Goal: Complete application form

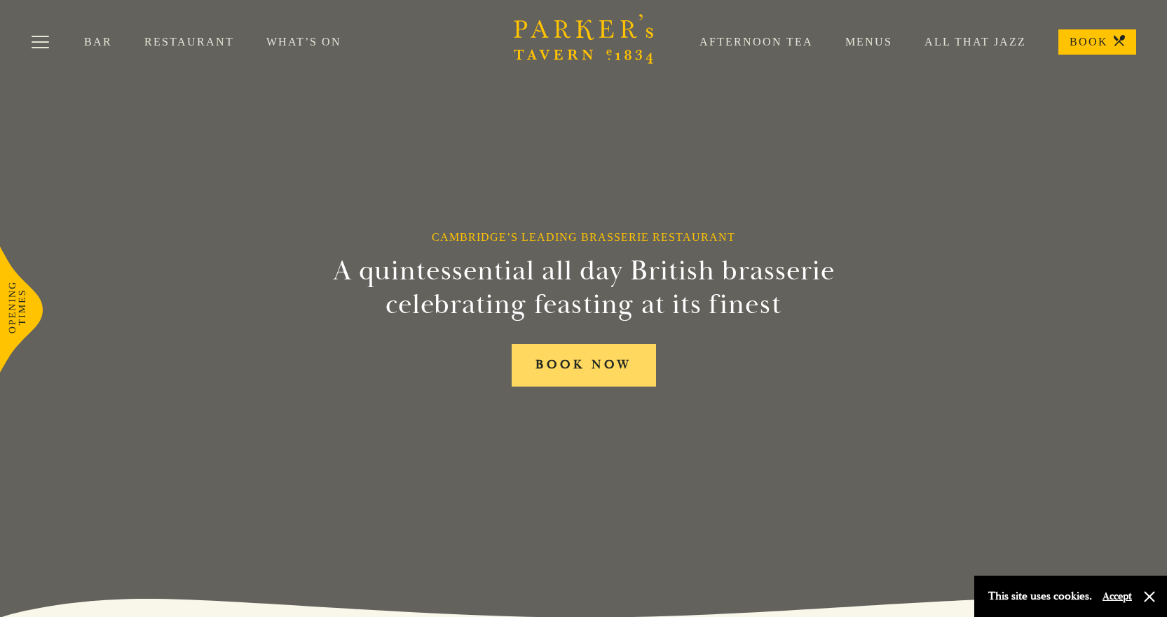
click at [610, 365] on link "BOOK NOW" at bounding box center [583, 365] width 144 height 43
click at [53, 39] on button "Toggle navigation" at bounding box center [41, 45] width 60 height 60
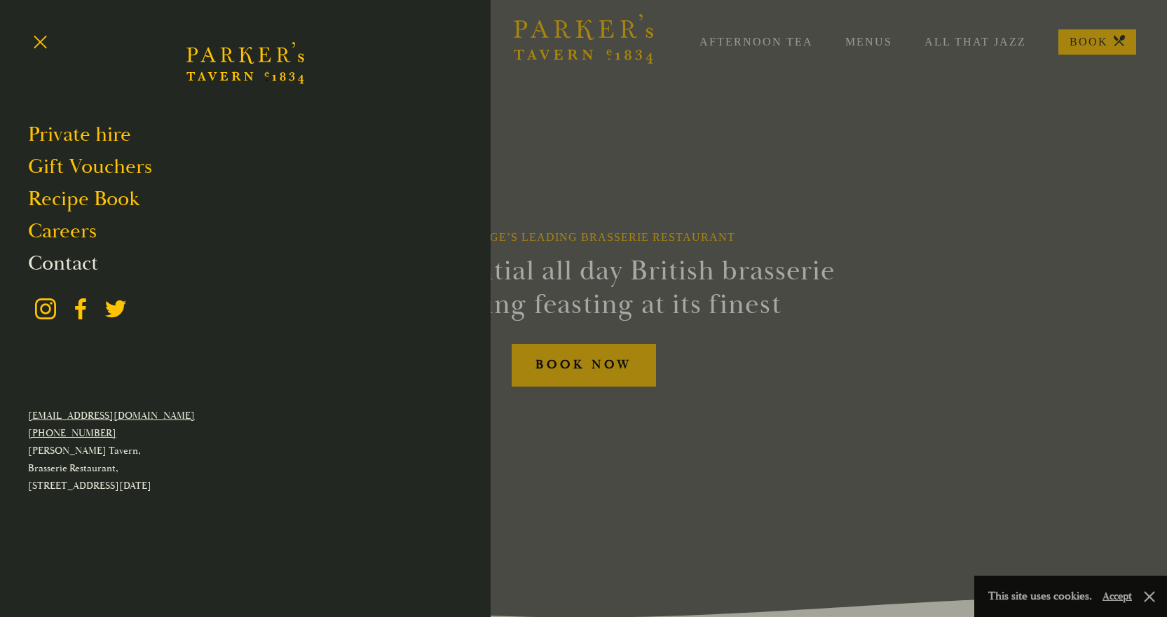
click at [95, 267] on link "Contact" at bounding box center [63, 263] width 70 height 27
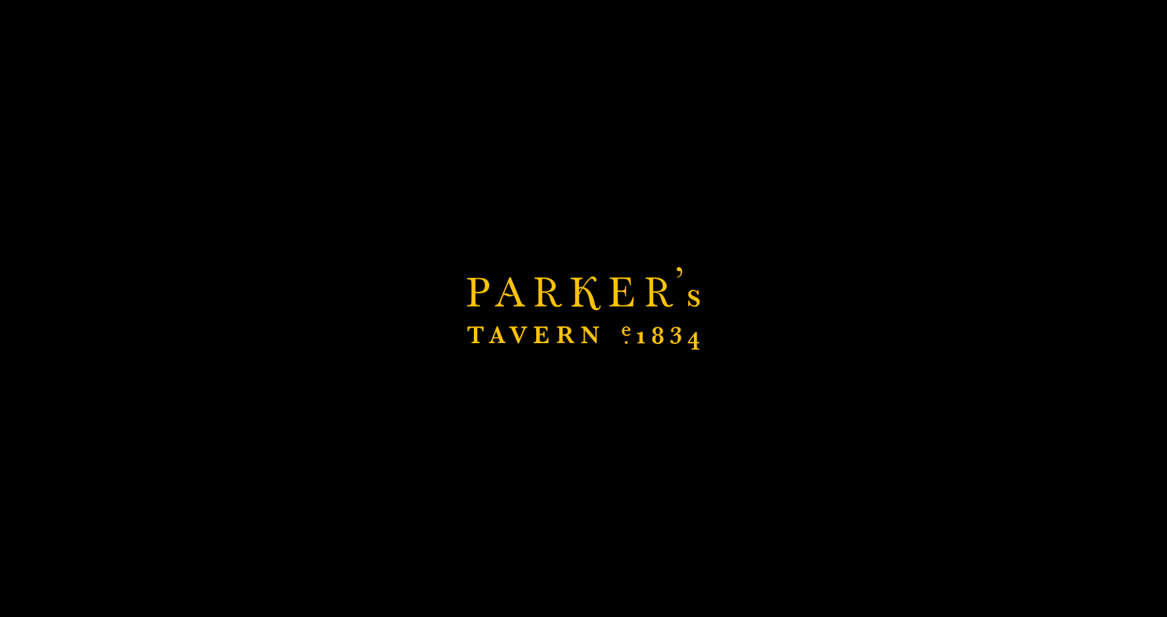
scroll to position [70, 0]
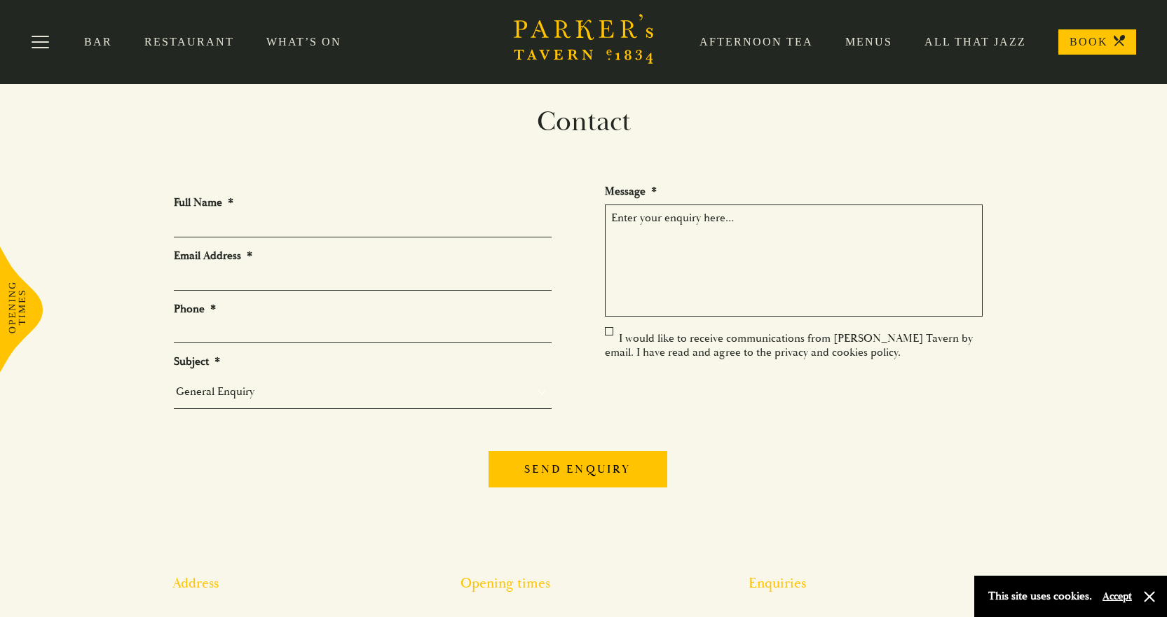
click at [210, 225] on input "Full Name *" at bounding box center [363, 227] width 378 height 22
type input "[PERSON_NAME]"
type input "[PERSON_NAME][EMAIL_ADDRESS][DOMAIN_NAME]"
type input "07483332552"
click at [212, 401] on select "General Enquiry Private Bookings Group Bookings Events" at bounding box center [363, 392] width 378 height 20
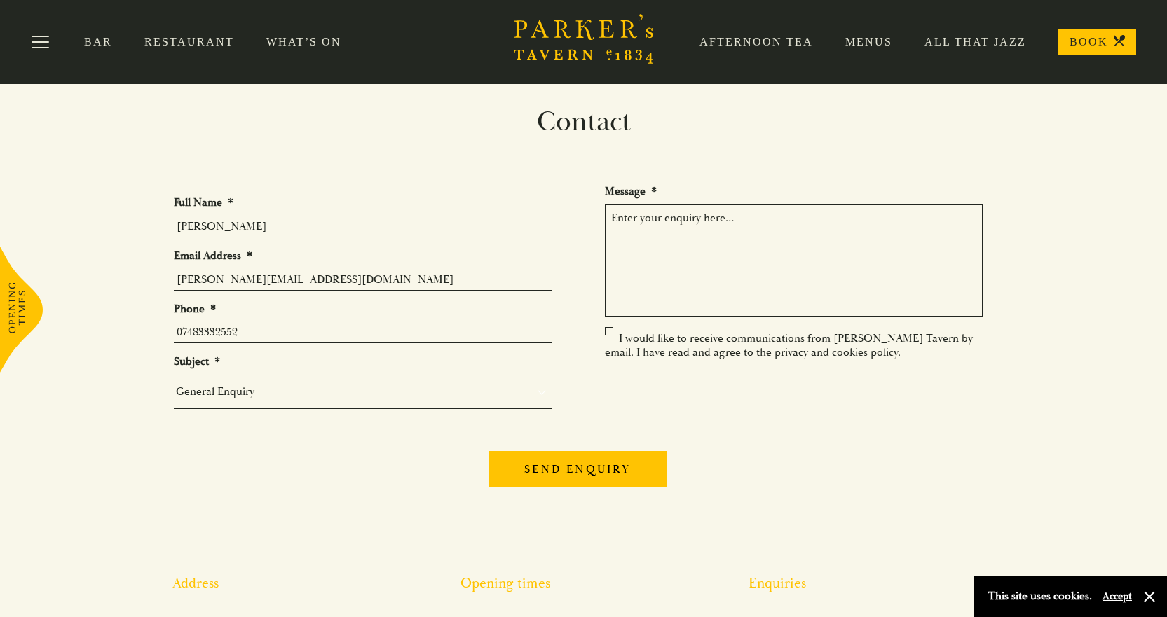
select select "Group Bookings"
click at [174, 382] on select "General Enquiry Private Bookings Group Bookings Events" at bounding box center [363, 392] width 378 height 20
click at [722, 225] on textarea "Message *" at bounding box center [794, 261] width 378 height 112
click at [685, 228] on textarea "Message *" at bounding box center [794, 261] width 378 height 112
paste textarea "Dear [PERSON_NAME] Tavern Team, I hope this message finds you well. I’m reachin…"
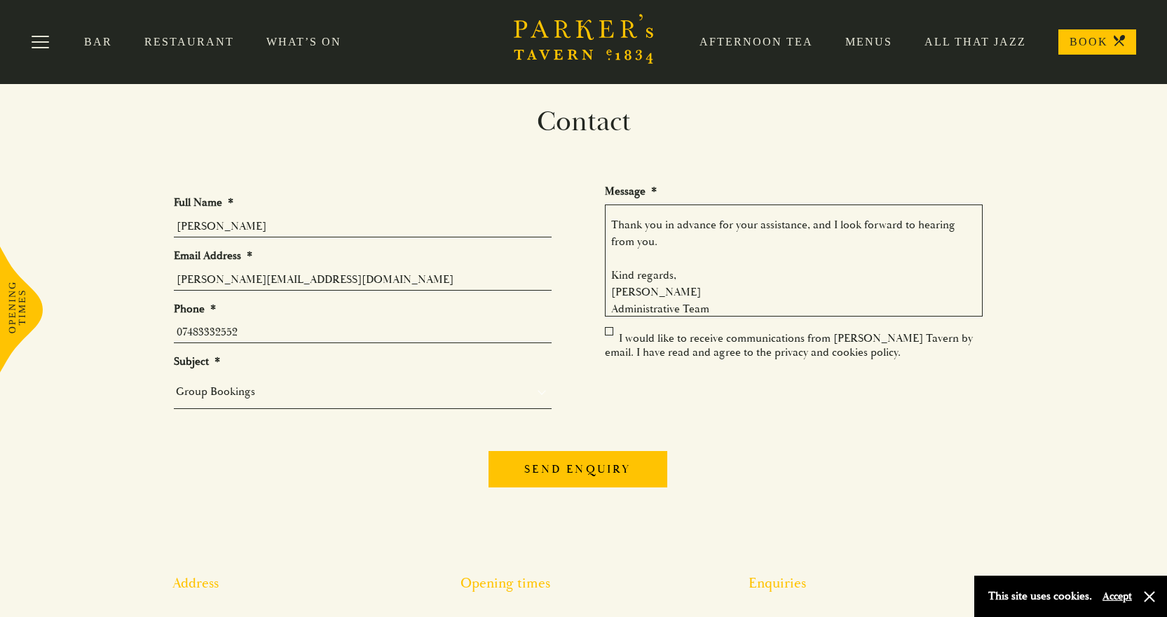
scroll to position [301, 0]
drag, startPoint x: 734, startPoint y: 306, endPoint x: 598, endPoint y: 286, distance: 137.4
click at [598, 286] on ul "Full Name * [PERSON_NAME] Email Address * [PERSON_NAME][EMAIL_ADDRESS][DOMAIN_N…" at bounding box center [584, 306] width 820 height 245
click at [671, 291] on textarea "Dear [PERSON_NAME] Tavern Team, I hope this message finds you well. I’m reachin…" at bounding box center [794, 261] width 378 height 112
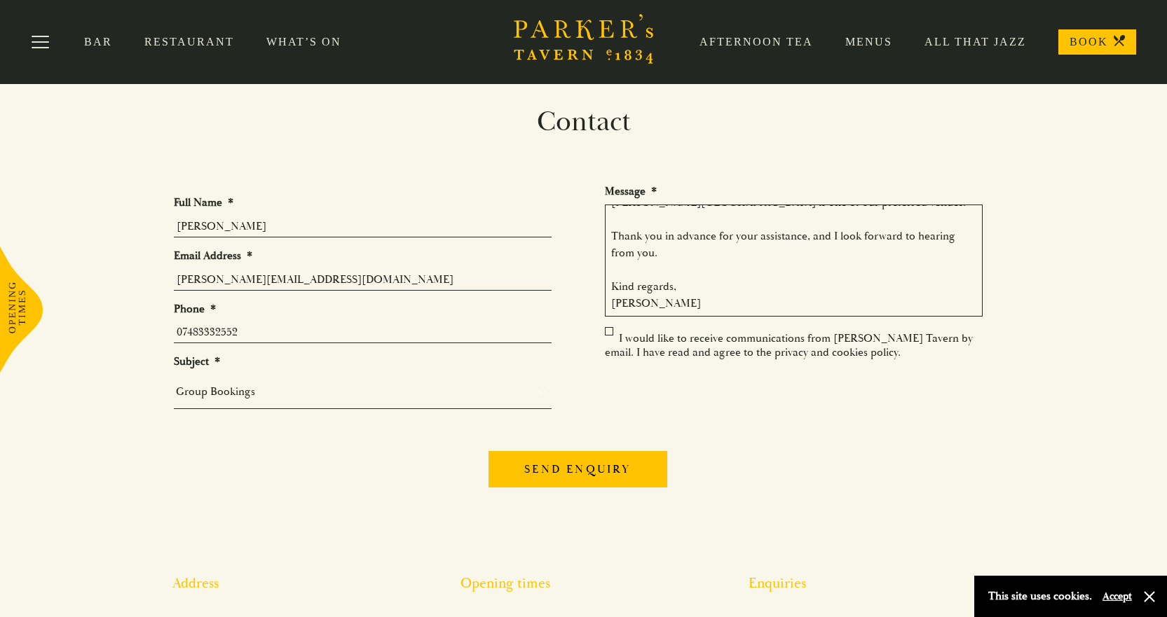
drag, startPoint x: 610, startPoint y: 289, endPoint x: 590, endPoint y: 266, distance: 30.9
click at [590, 266] on ul "Full Name * [PERSON_NAME] Email Address * [PERSON_NAME][EMAIL_ADDRESS][DOMAIN_N…" at bounding box center [584, 306] width 820 height 245
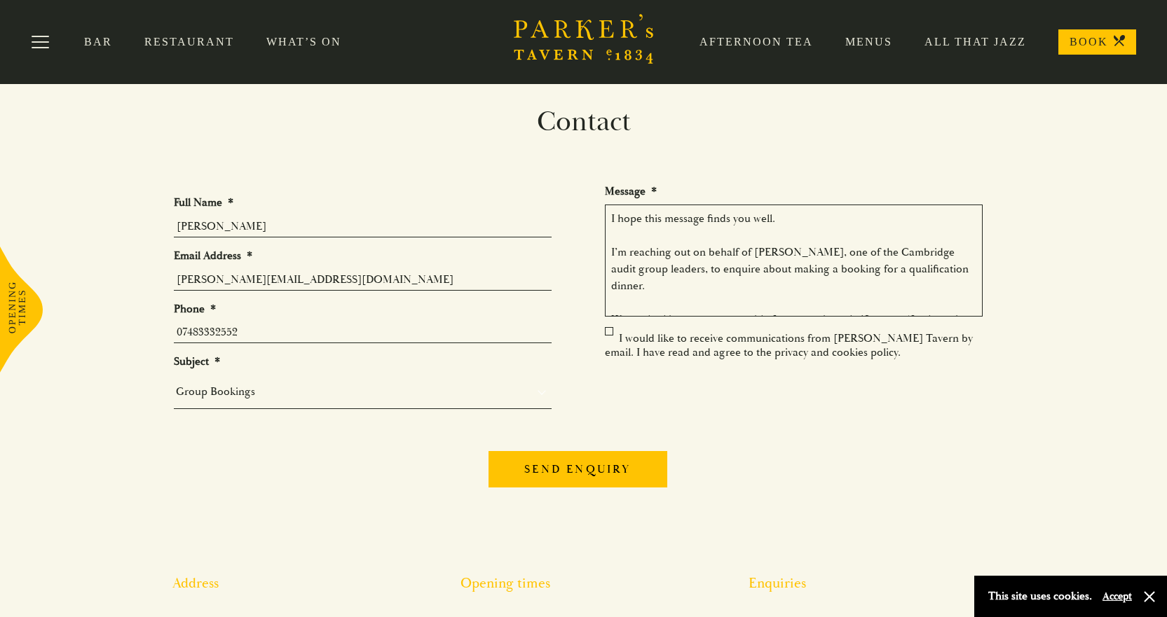
scroll to position [0, 0]
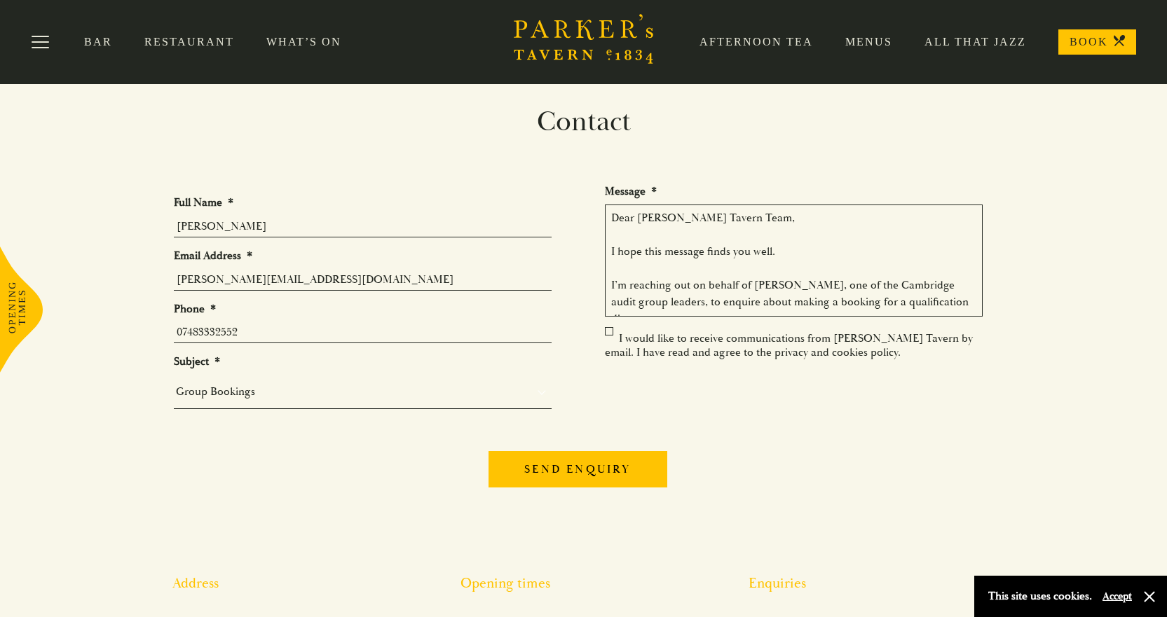
drag, startPoint x: 614, startPoint y: 283, endPoint x: 643, endPoint y: 282, distance: 29.4
click at [615, 283] on textarea "Dear [PERSON_NAME] Tavern Team, I hope this message finds you well. I’m reachin…" at bounding box center [794, 261] width 378 height 112
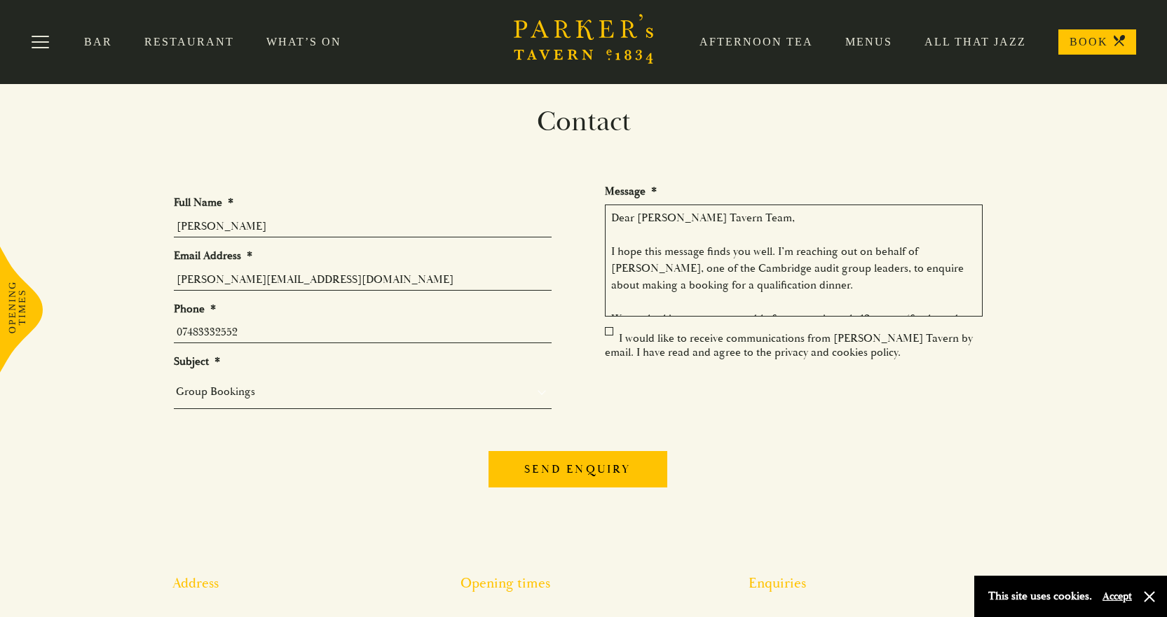
click at [918, 252] on textarea "Dear [PERSON_NAME] Tavern Team, I hope this message finds you well. I’m reachin…" at bounding box center [794, 261] width 378 height 112
drag, startPoint x: 672, startPoint y: 270, endPoint x: 797, endPoint y: 274, distance: 124.8
click at [797, 274] on textarea "Dear [PERSON_NAME] Tavern Team, I hope this message finds you well. I’m reachin…" at bounding box center [794, 261] width 378 height 112
click at [673, 268] on textarea "Dear [PERSON_NAME] Tavern Team, I hope this message finds you well. I’m reachin…" at bounding box center [794, 261] width 378 height 112
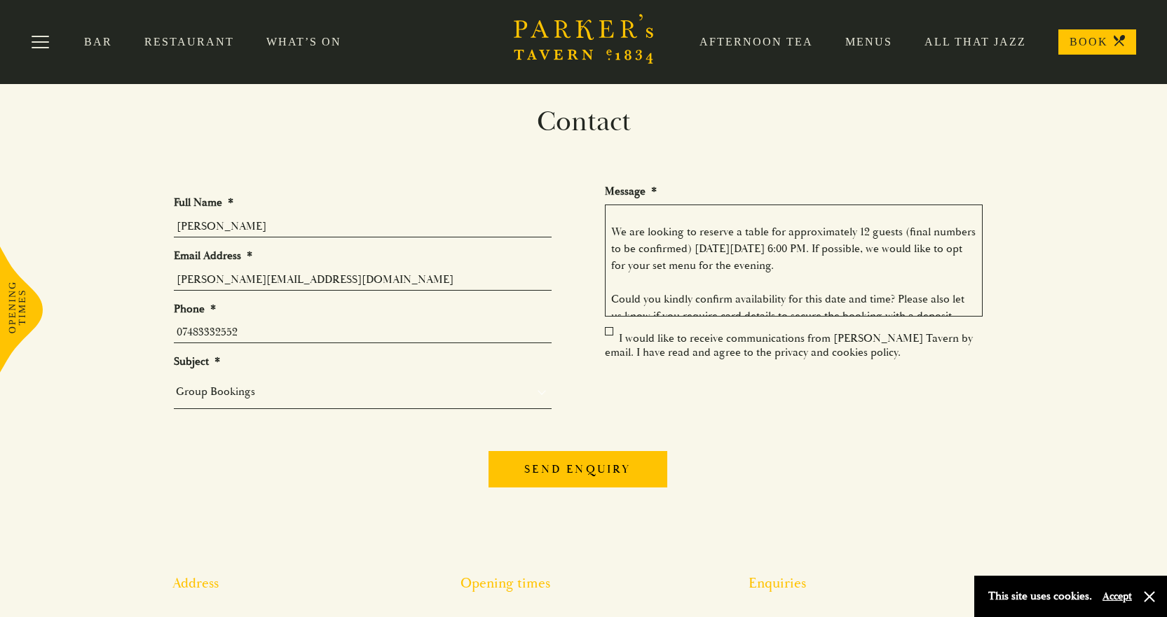
scroll to position [140, 0]
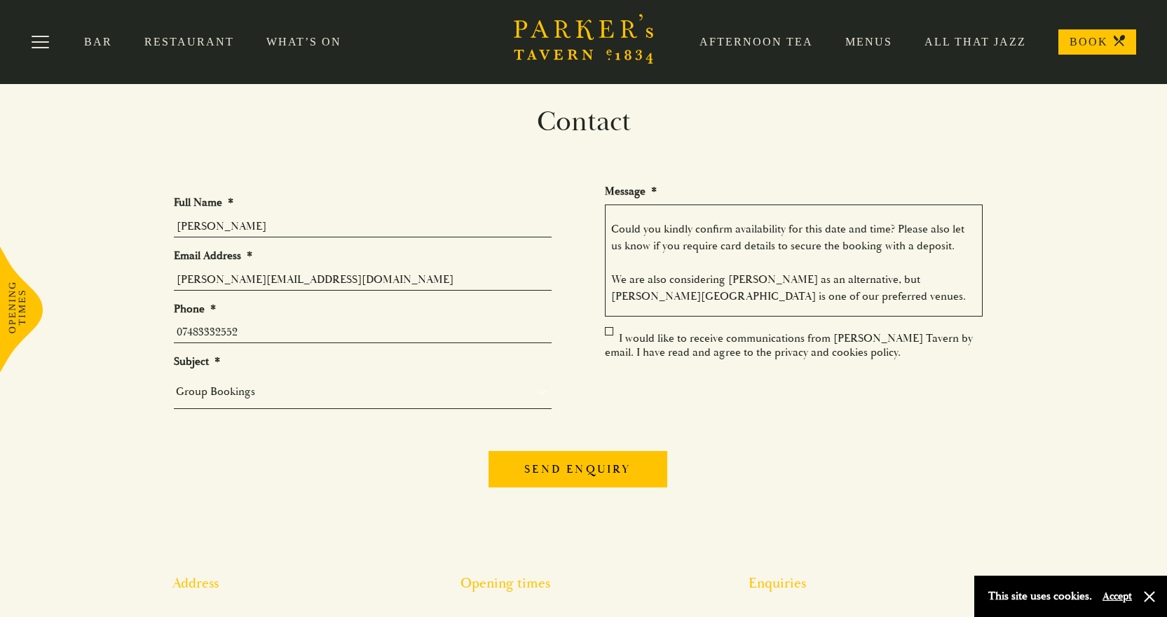
drag, startPoint x: 749, startPoint y: 296, endPoint x: 599, endPoint y: 278, distance: 151.0
click at [599, 278] on ul "Full Name * [PERSON_NAME] Email Address * [PERSON_NAME][EMAIL_ADDRESS][DOMAIN_N…" at bounding box center [584, 306] width 820 height 245
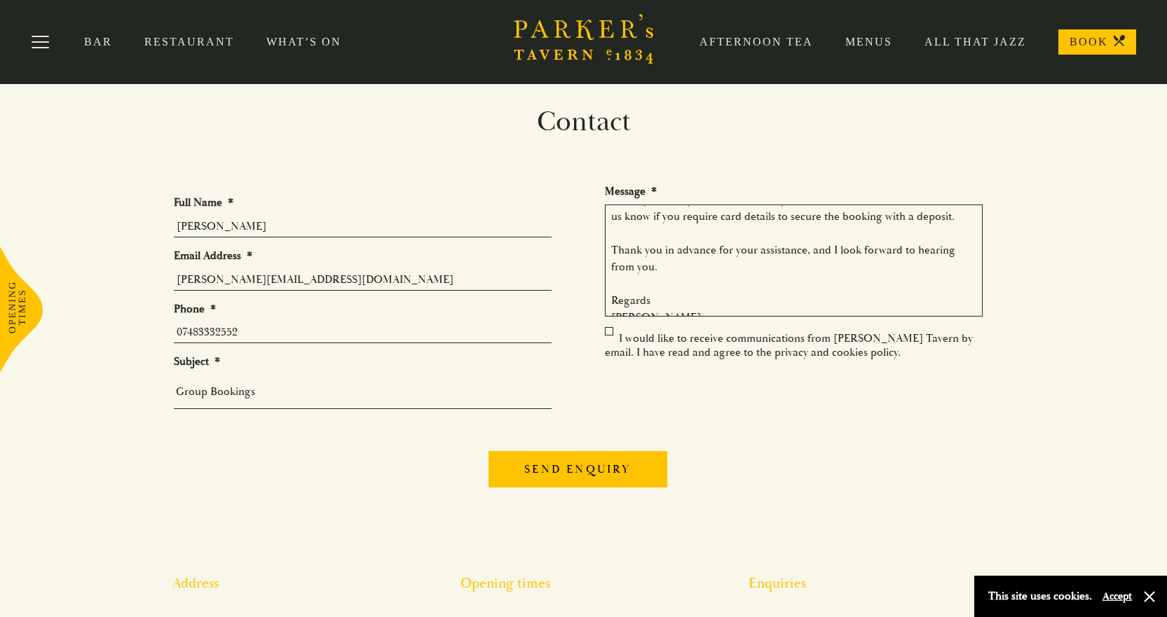
scroll to position [193, 0]
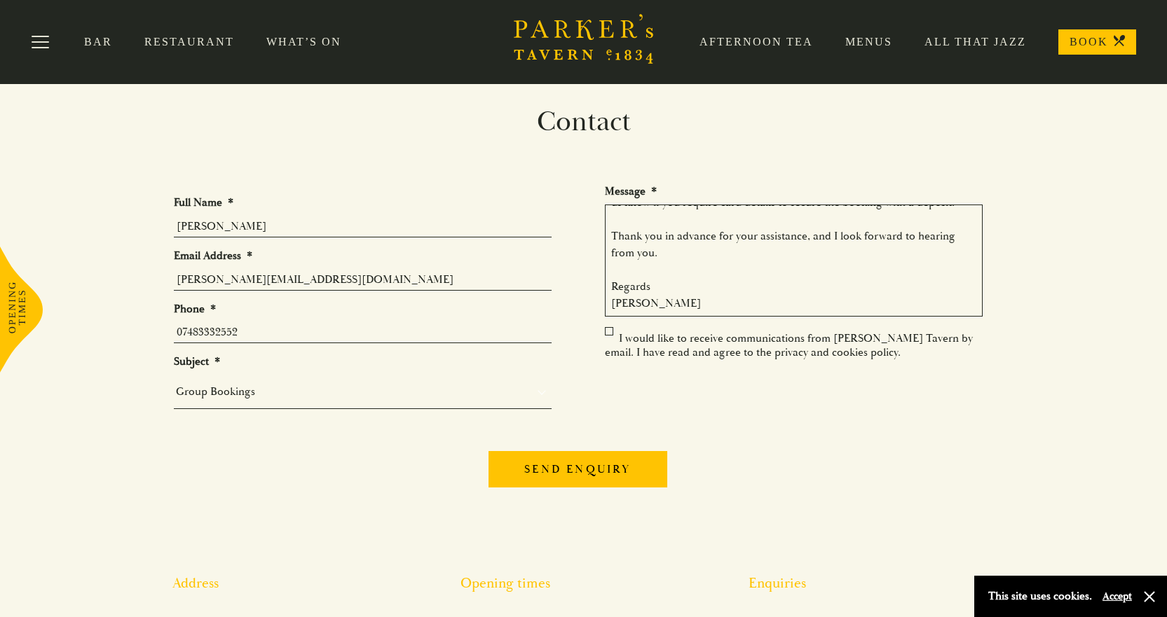
type textarea "Dear [PERSON_NAME] Tavern Team, I hope this message finds you well. I’m reachin…"
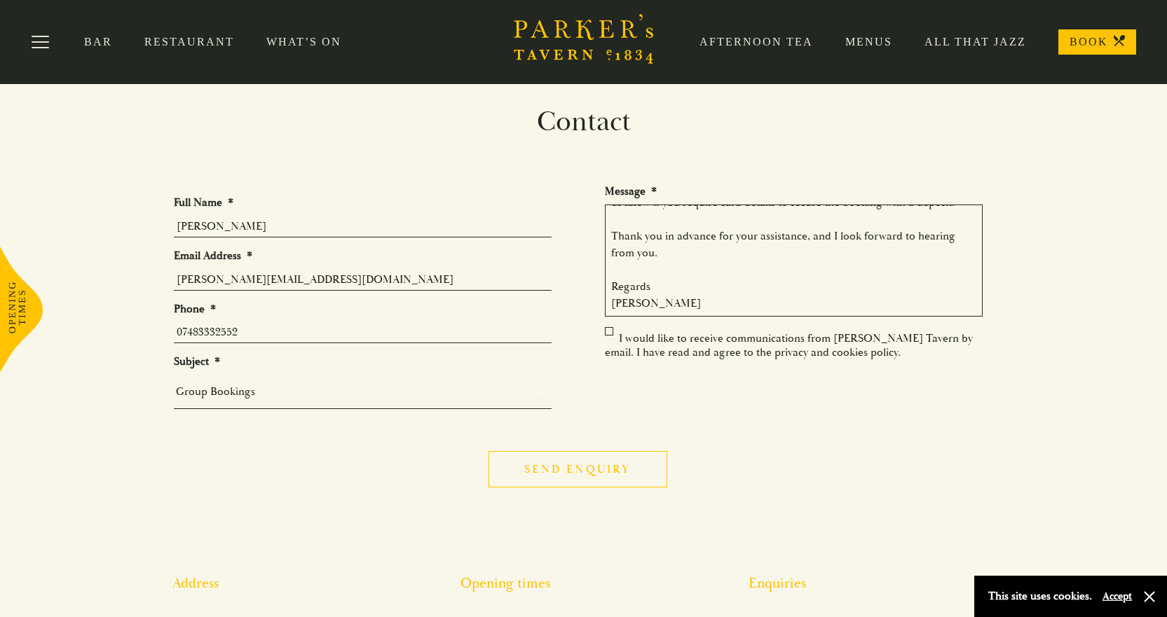
click at [602, 465] on input "Send enquiry" at bounding box center [577, 469] width 178 height 36
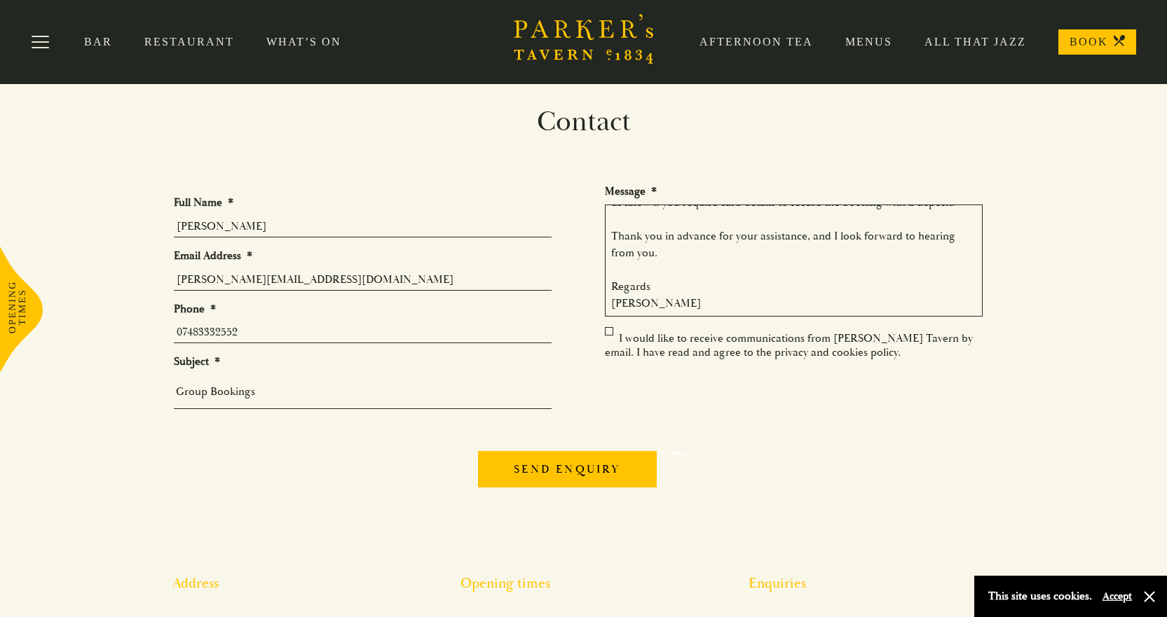
click at [608, 331] on label "I would like to receive communications from [PERSON_NAME] Tavern by email. I ha…" at bounding box center [789, 345] width 368 height 28
click at [607, 340] on input "I would like to receive communications from [PERSON_NAME] Tavern by email. I ha…" at bounding box center [607, 340] width 0 height 0
click at [606, 331] on label "I would like to receive communications from [PERSON_NAME] Tavern by email. I ha…" at bounding box center [789, 345] width 368 height 28
click at [607, 340] on input "I would like to receive communications from [PERSON_NAME] Tavern by email. I ha…" at bounding box center [607, 340] width 0 height 0
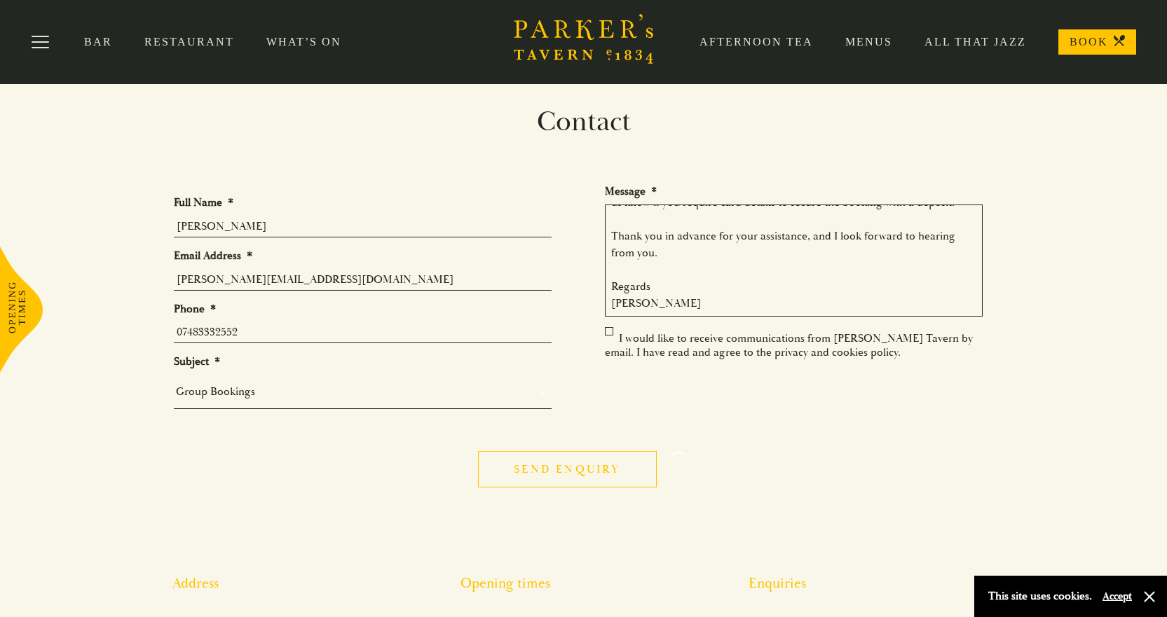
click at [544, 467] on input "Send enquiry" at bounding box center [567, 469] width 178 height 36
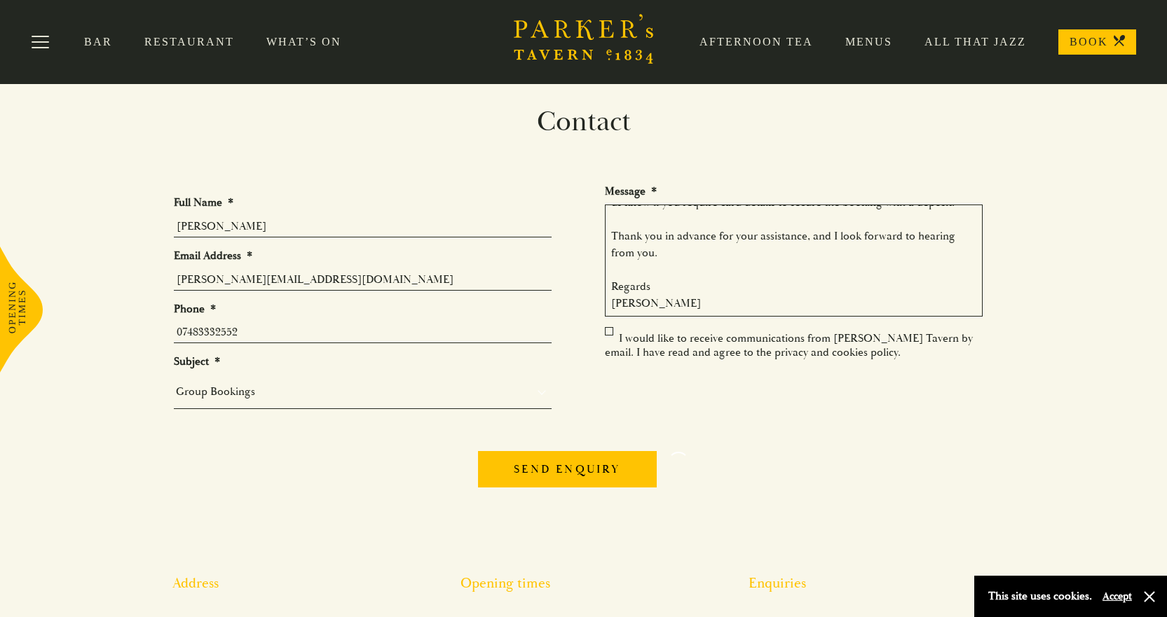
click at [1107, 594] on button "Accept" at bounding box center [1116, 596] width 29 height 13
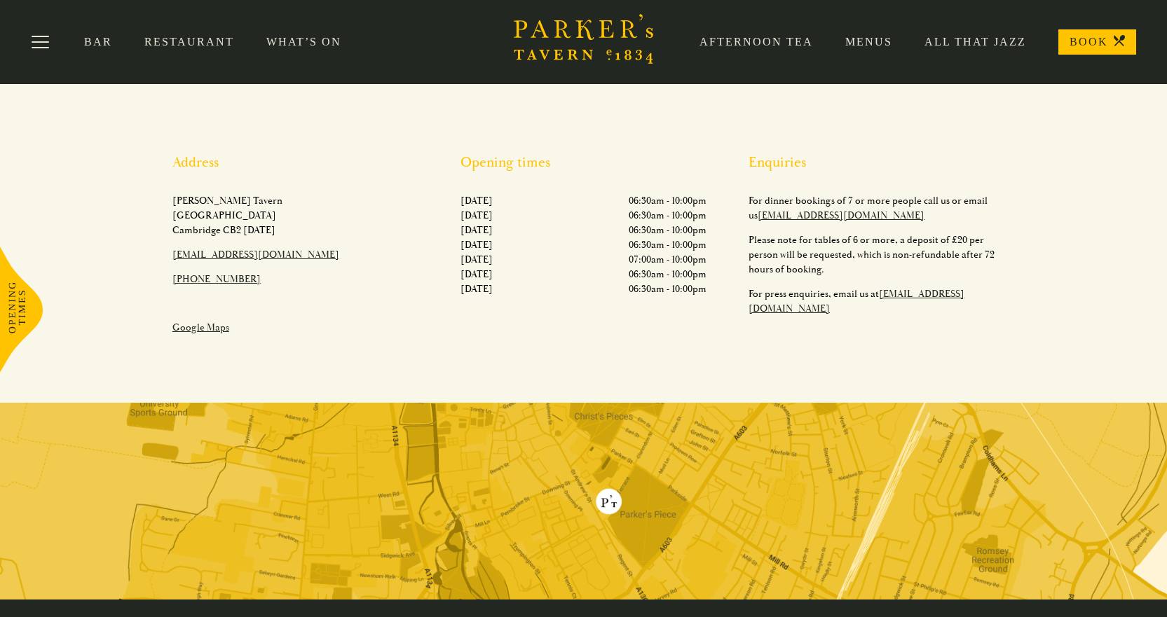
scroll to position [0, 0]
